Goal: Information Seeking & Learning: Learn about a topic

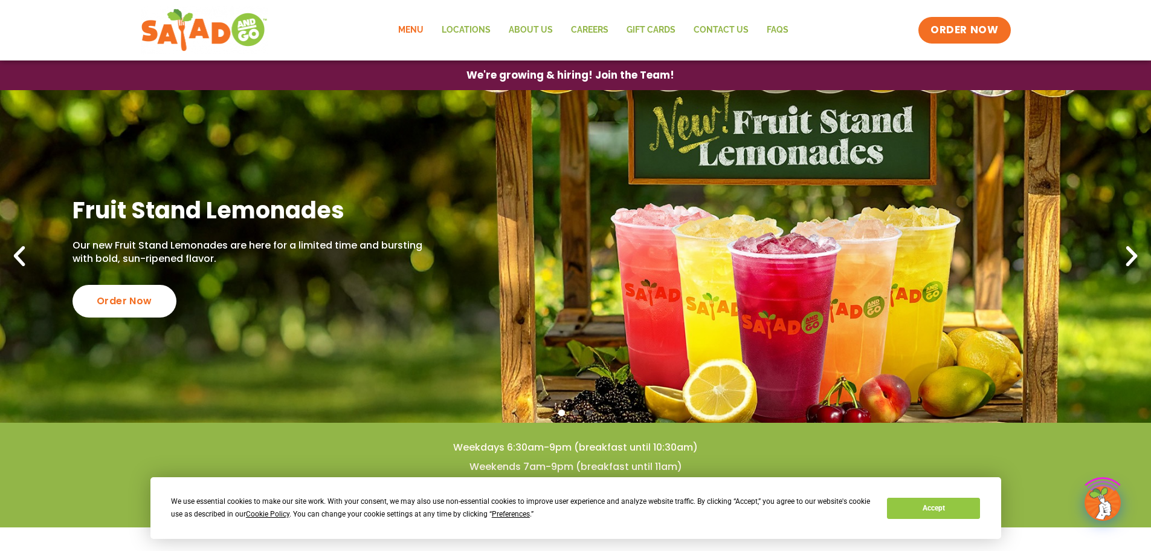
click at [421, 30] on link "Menu" at bounding box center [411, 30] width 44 height 28
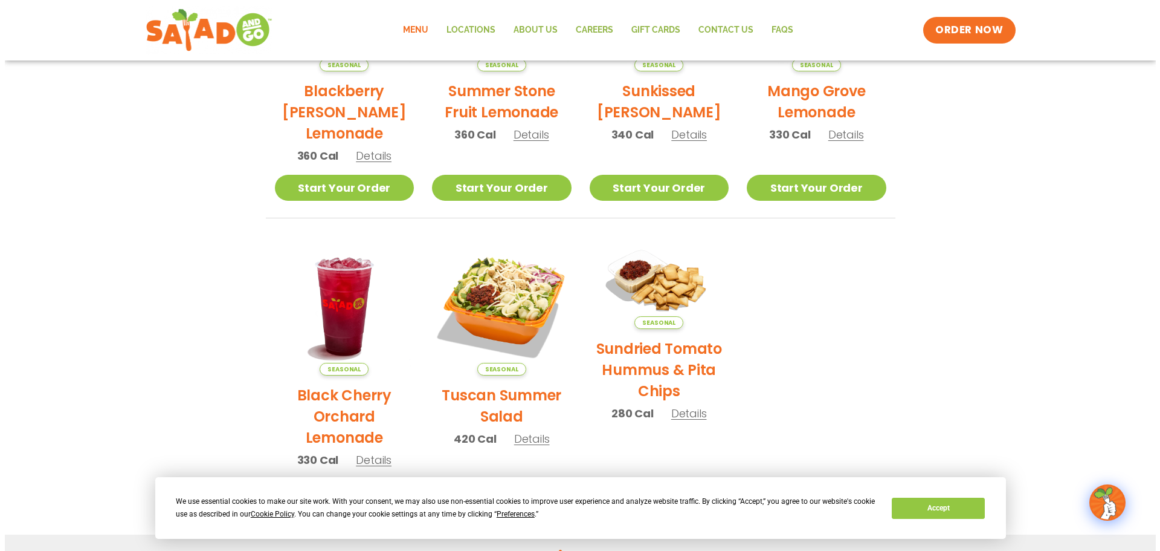
scroll to position [423, 0]
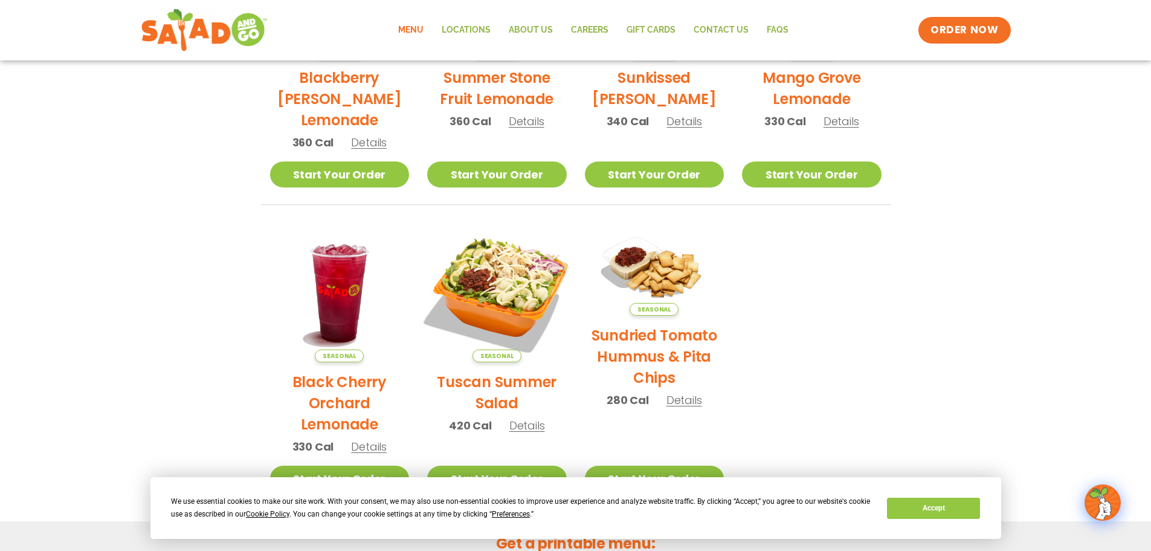
click at [505, 274] on img at bounding box center [497, 292] width 164 height 164
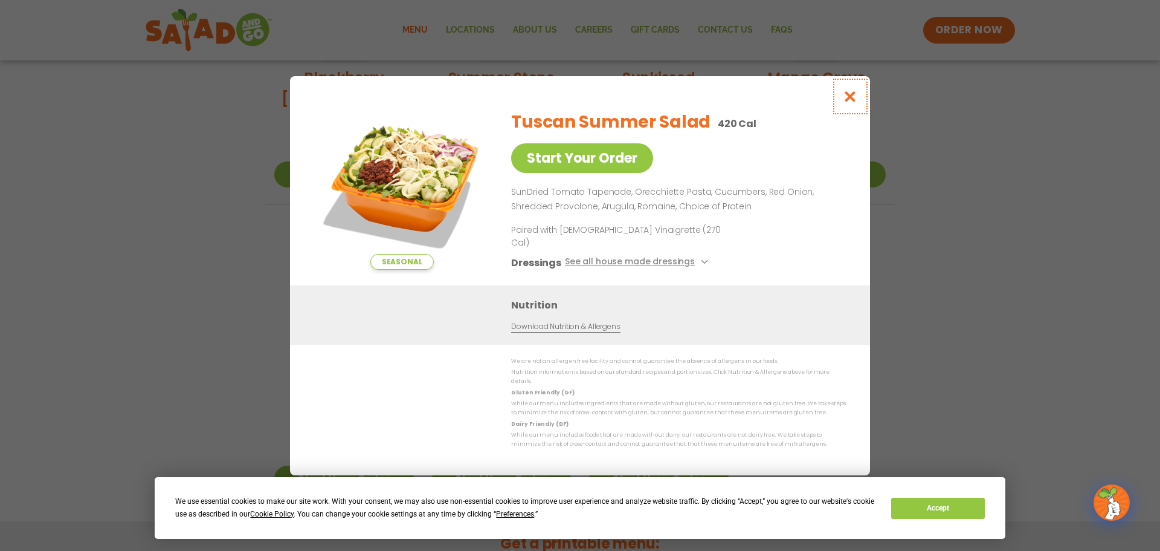
click at [850, 103] on icon "Close modal" at bounding box center [850, 96] width 15 height 13
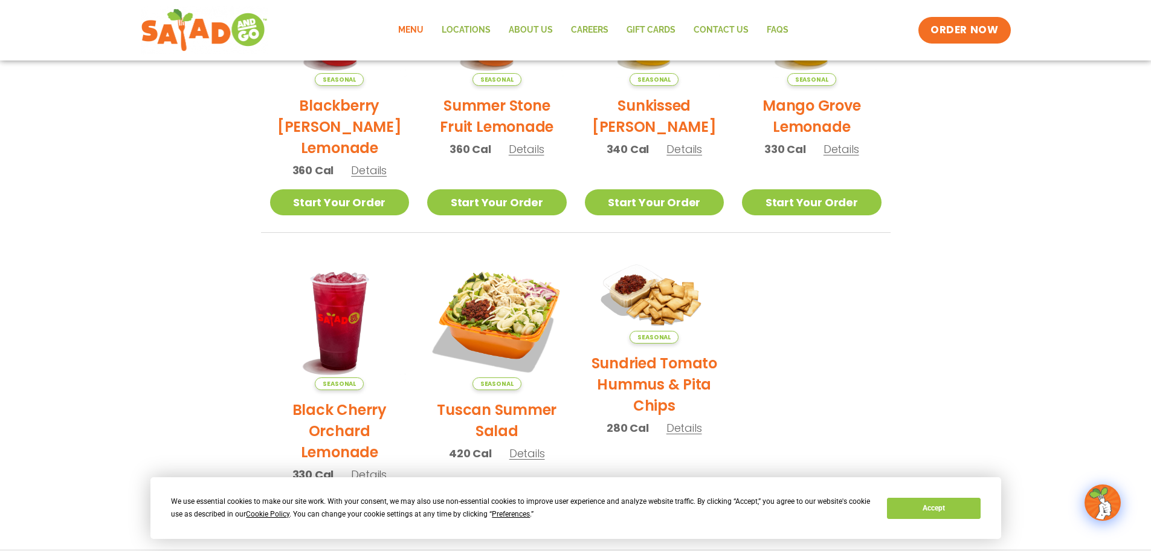
scroll to position [381, 0]
